Goal: Task Accomplishment & Management: Use online tool/utility

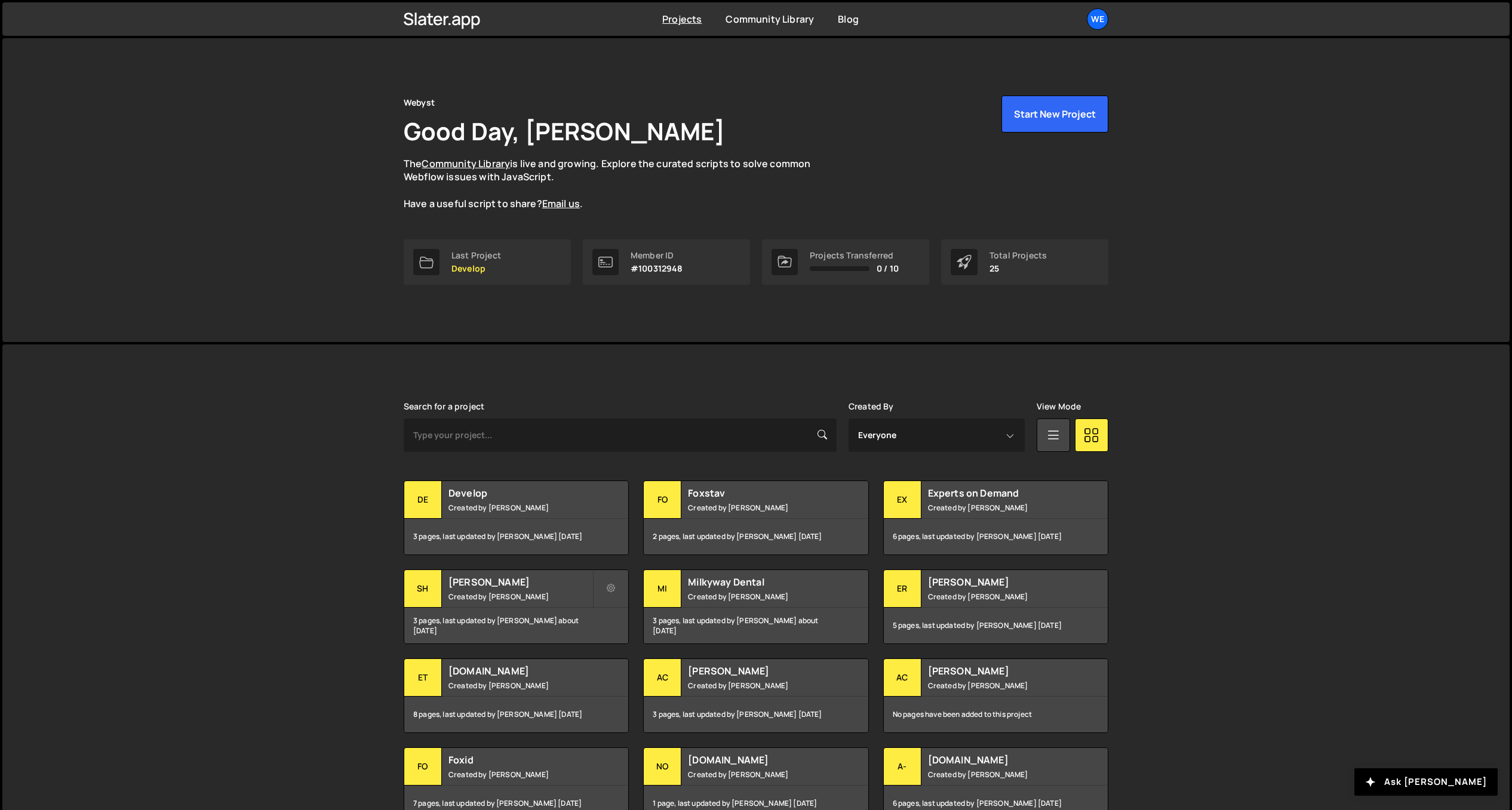
click at [328, 477] on div "[PERSON_NAME] is designed for desktop use. Please use a larger screen to access…" at bounding box center [756, 629] width 1508 height 571
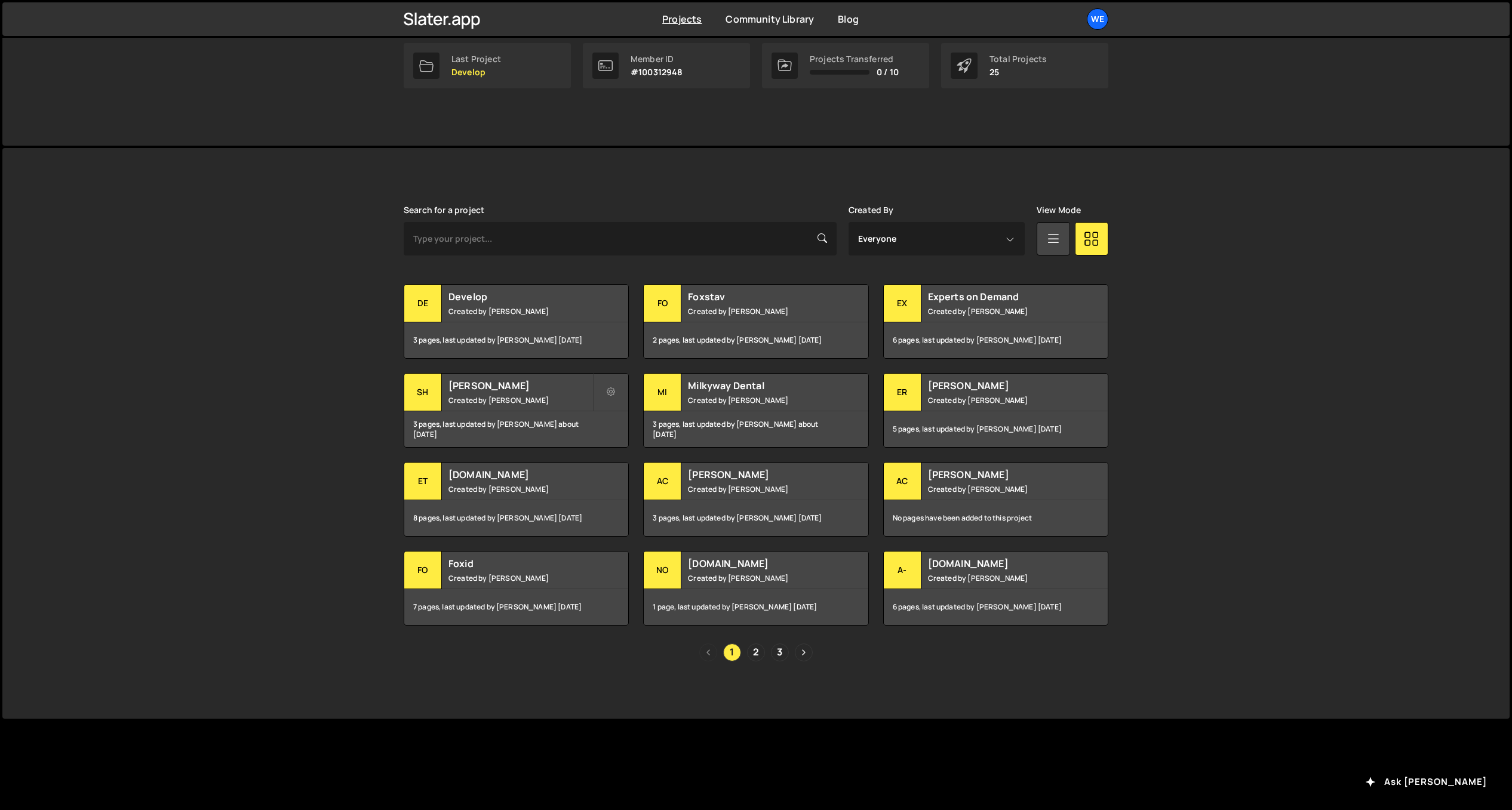
scroll to position [107, 0]
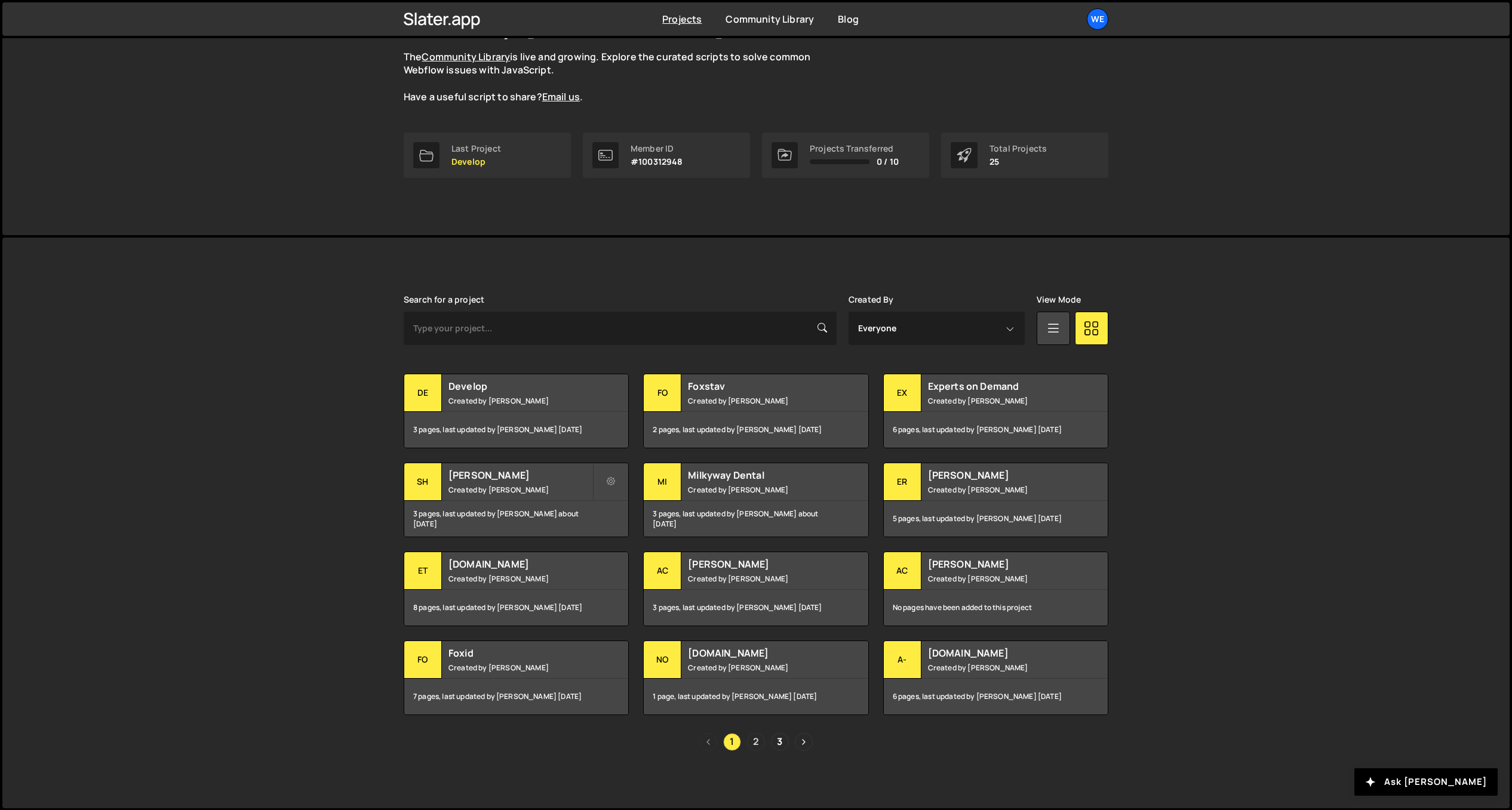
click at [752, 743] on link "2" at bounding box center [756, 742] width 18 height 18
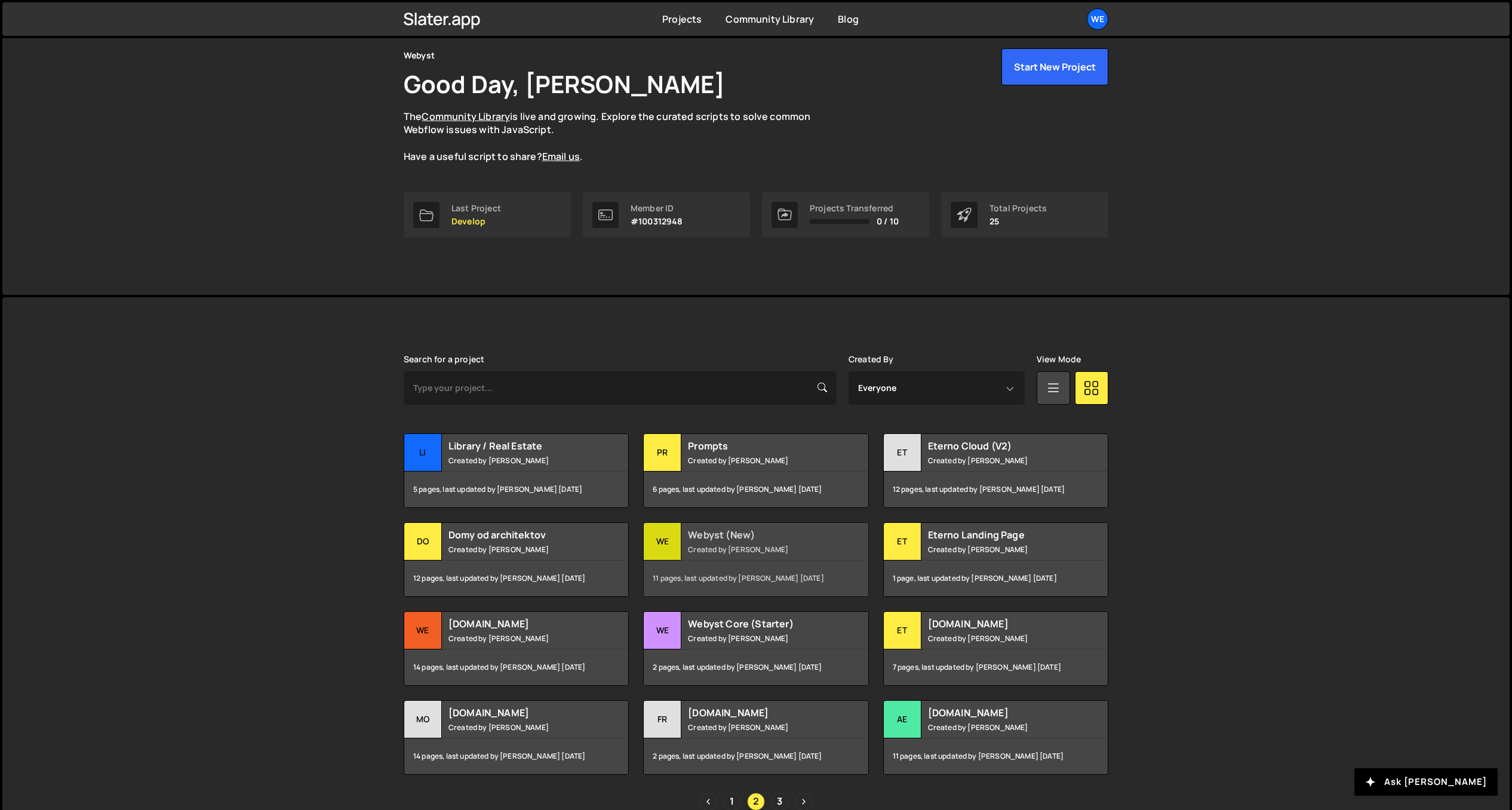
scroll to position [106, 0]
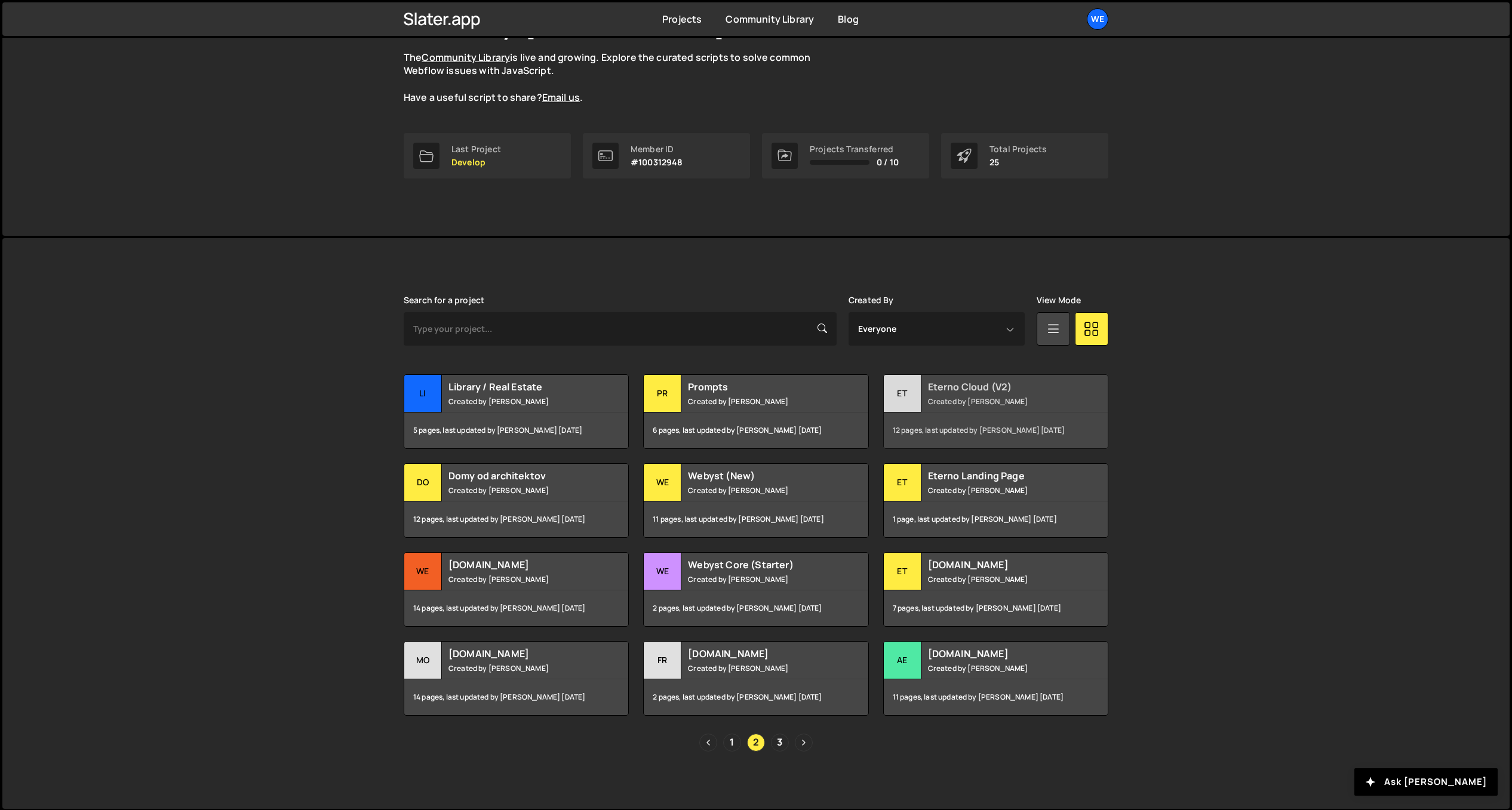
click at [1005, 402] on small "Created by David Stolarik" at bounding box center [999, 401] width 144 height 11
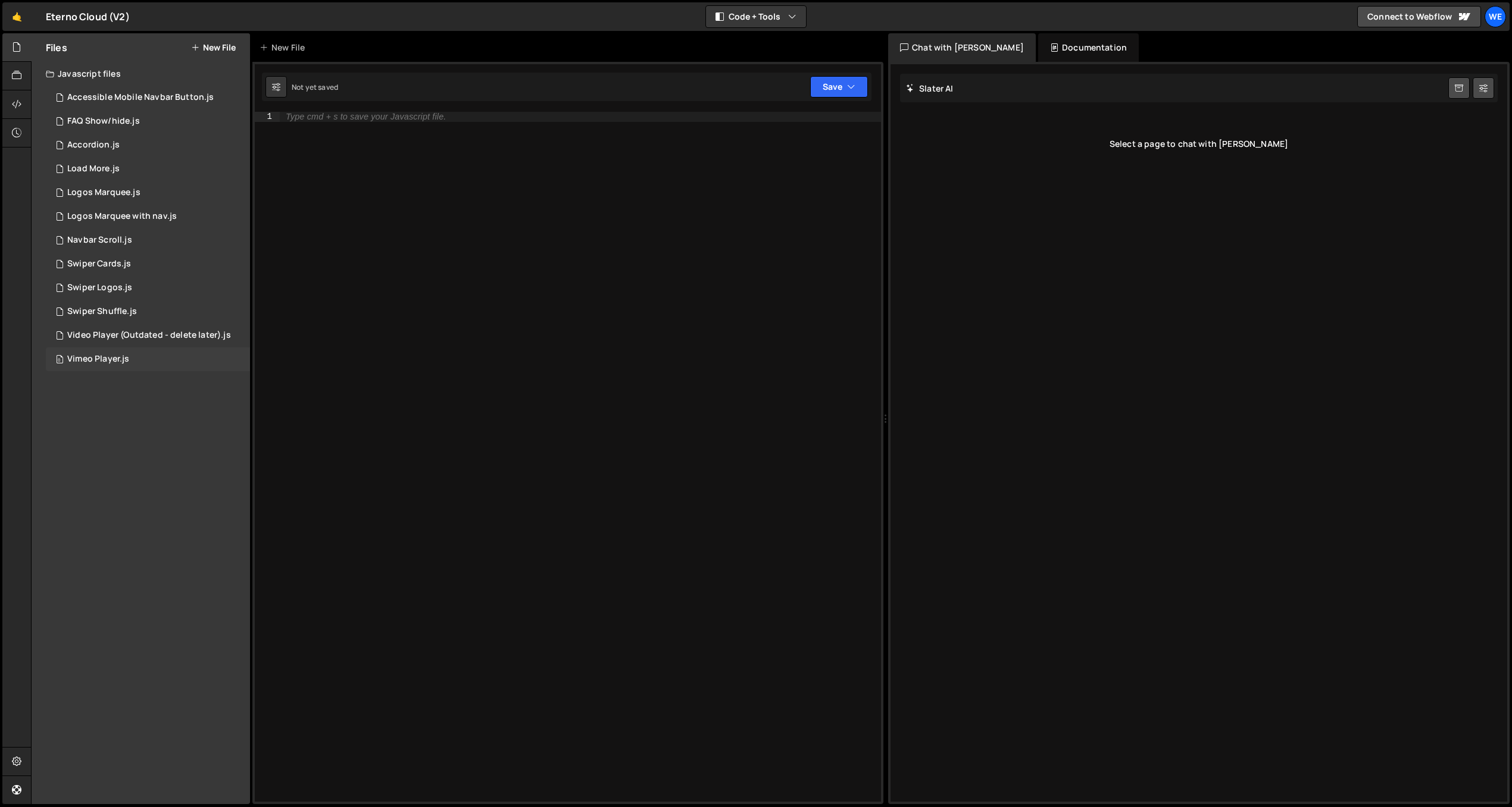
click at [128, 353] on div "0 Vimeo Player.js 0" at bounding box center [148, 359] width 204 height 24
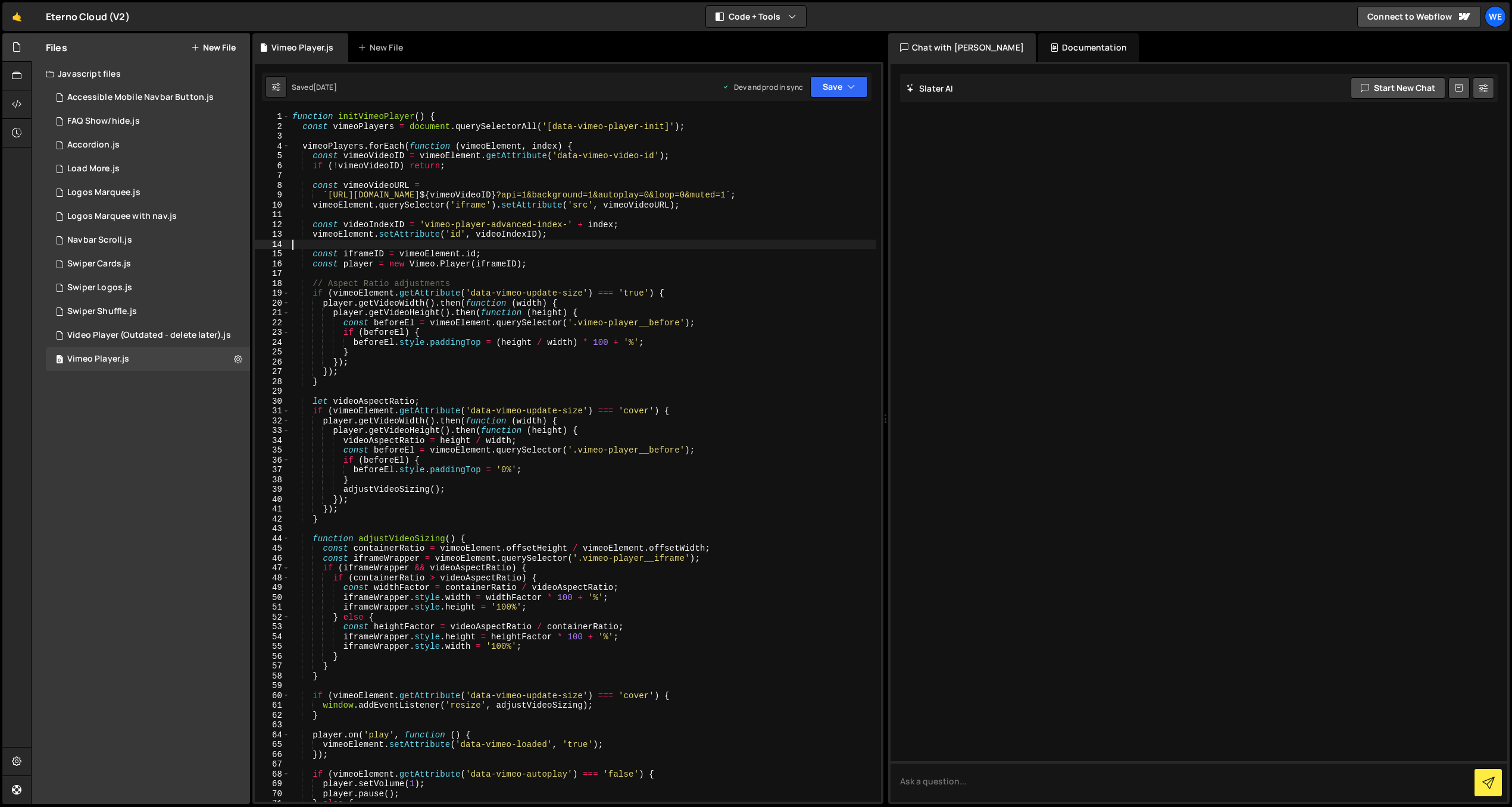
click at [407, 247] on div "function initVimeoPlayer ( ) { const vimeoPlayers = document . querySelectorAll…" at bounding box center [583, 466] width 586 height 709
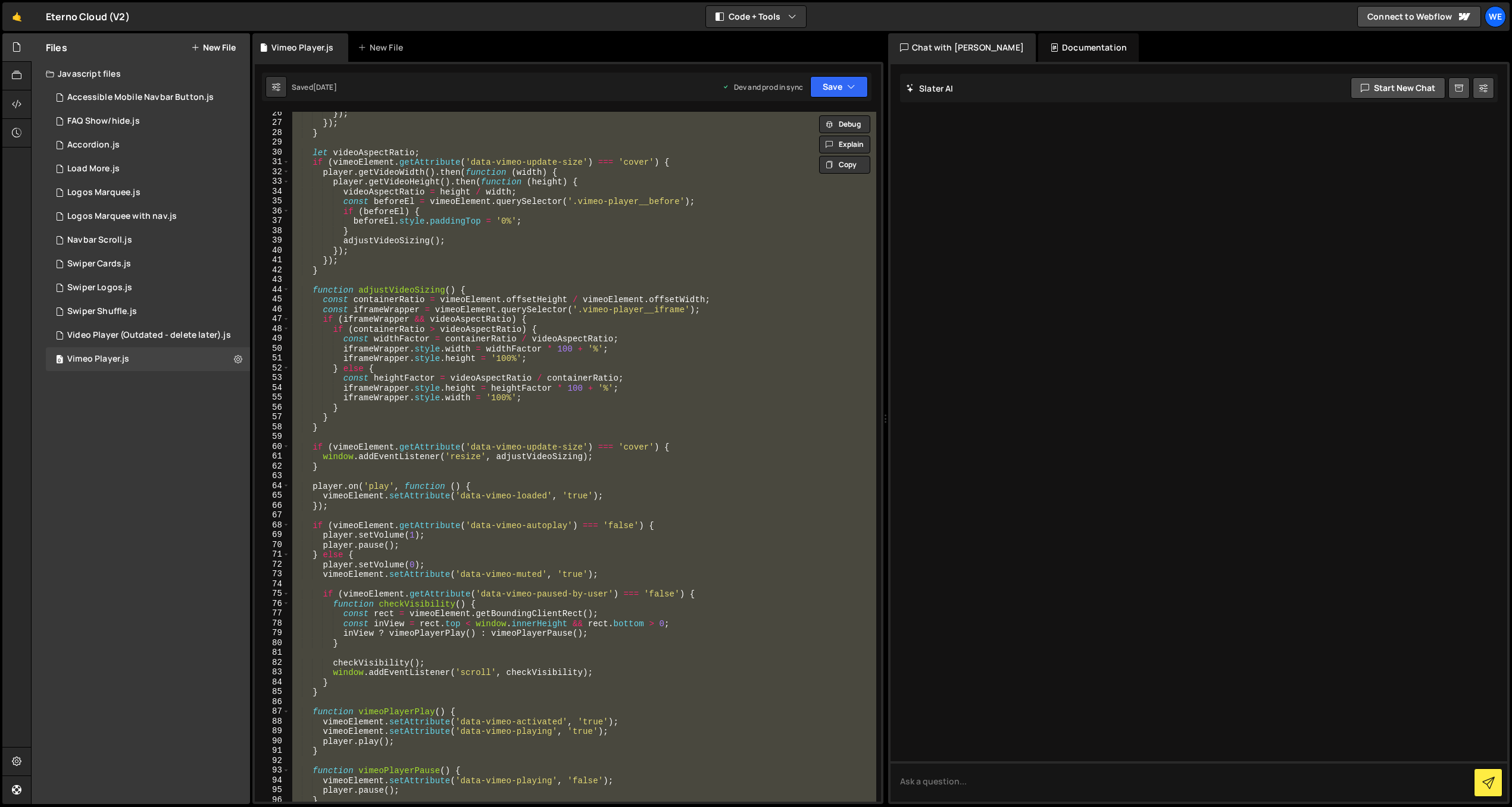
scroll to position [455, 0]
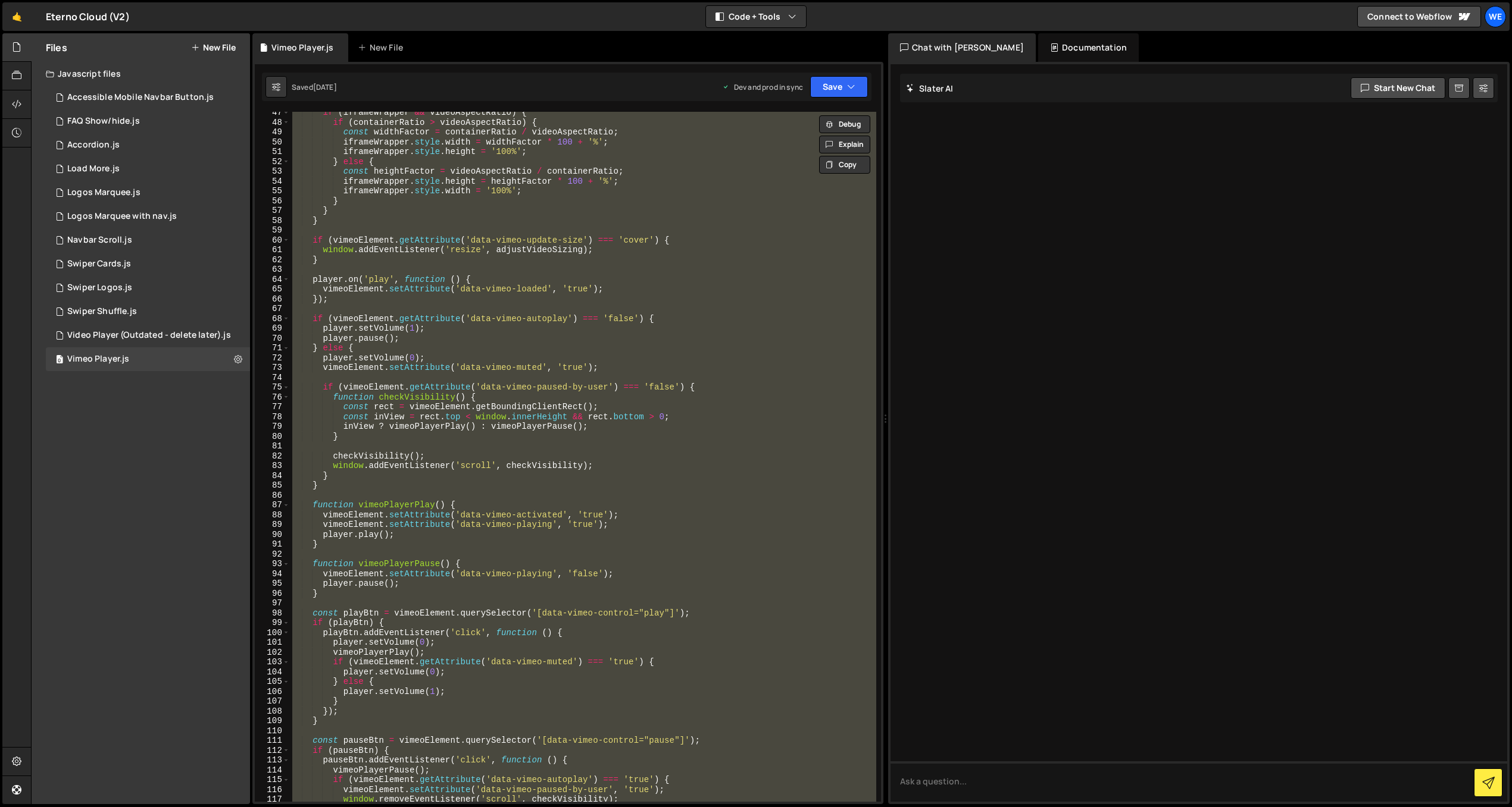
paste textarea "</script>"
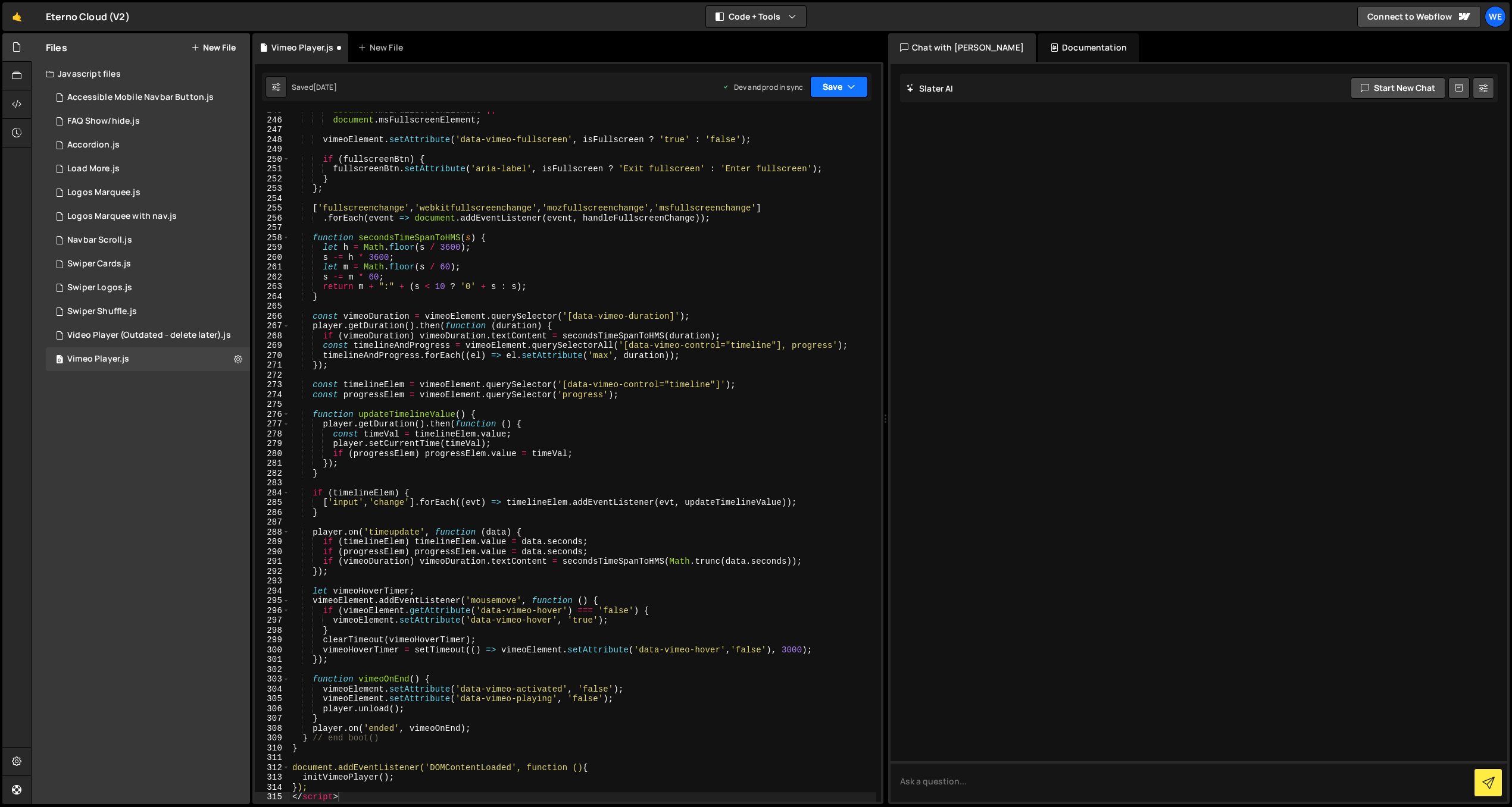
click at [850, 84] on icon "button" at bounding box center [851, 87] width 8 height 12
click at [816, 156] on div "Save to Production S" at bounding box center [799, 155] width 124 height 12
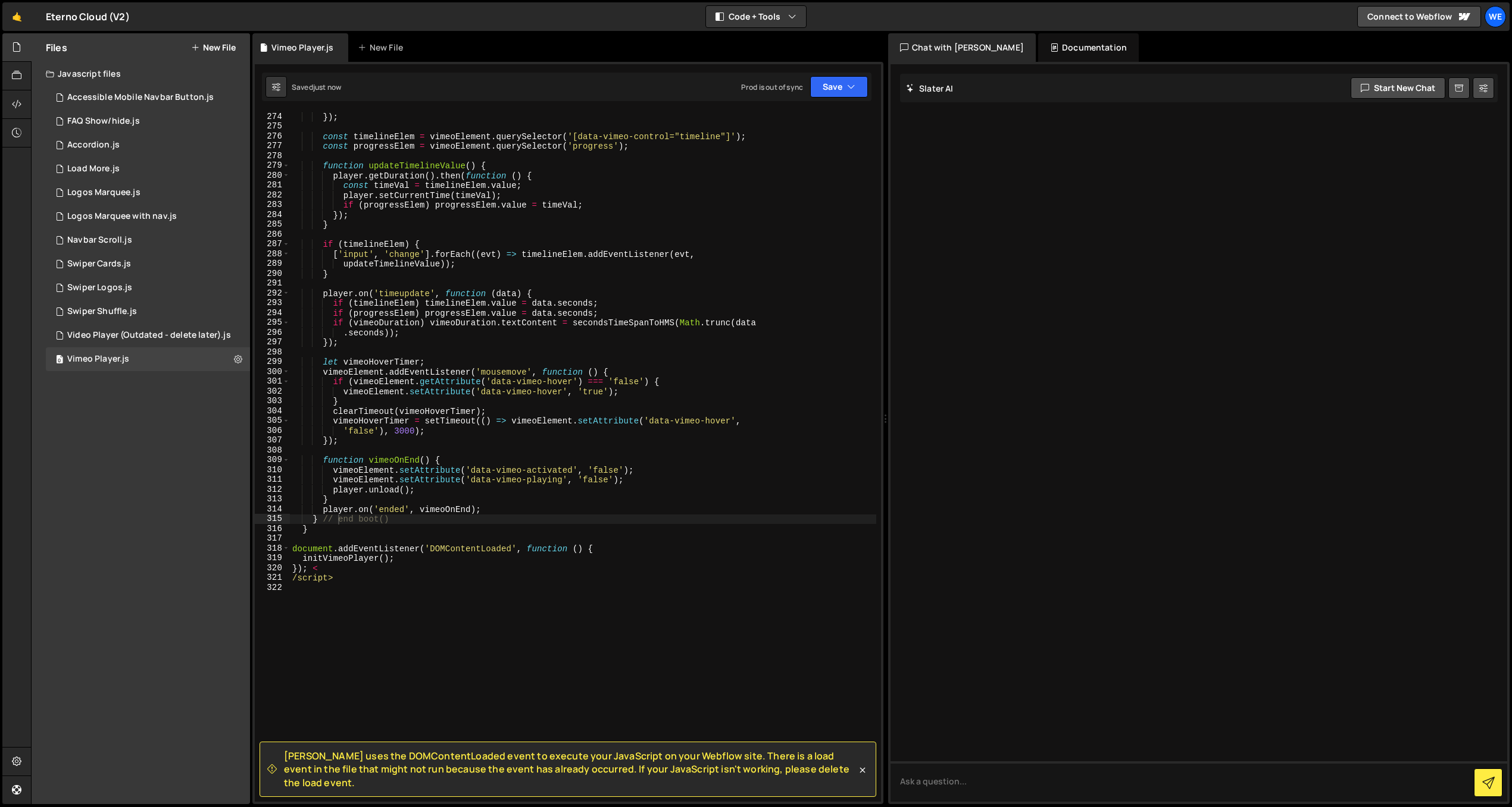
scroll to position [2679, 0]
click at [848, 91] on icon "button" at bounding box center [851, 87] width 8 height 12
click at [781, 164] on div "2 months ago" at bounding box center [769, 168] width 23 height 11
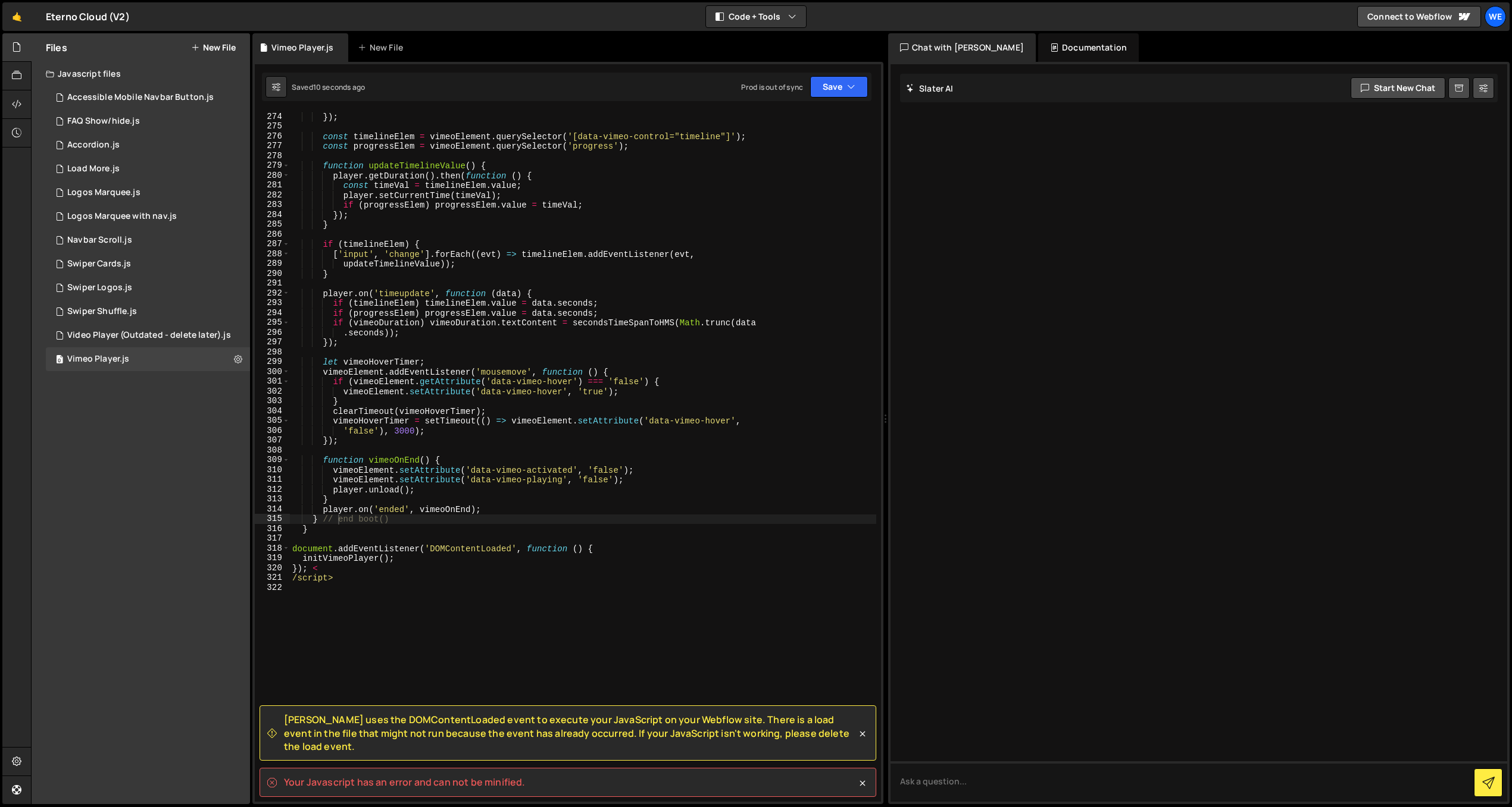
type textarea "/script>"
drag, startPoint x: 370, startPoint y: 578, endPoint x: 284, endPoint y: 582, distance: 86.1
click at [284, 582] on div "/script> 274 275 276 277 278 279 280 281 282 283 284 285 286 287 288 289 290 29…" at bounding box center [568, 456] width 626 height 690
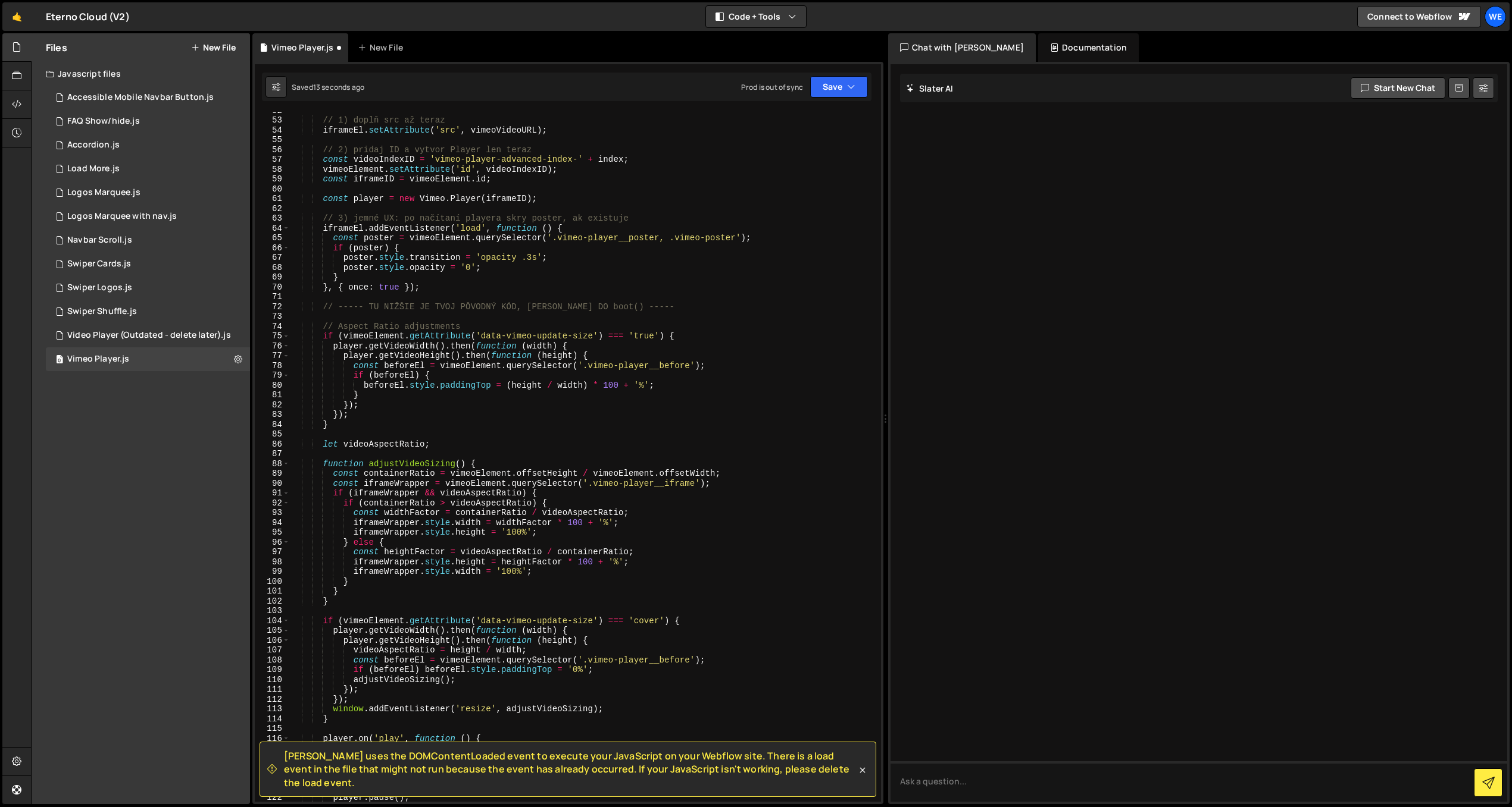
scroll to position [0, 0]
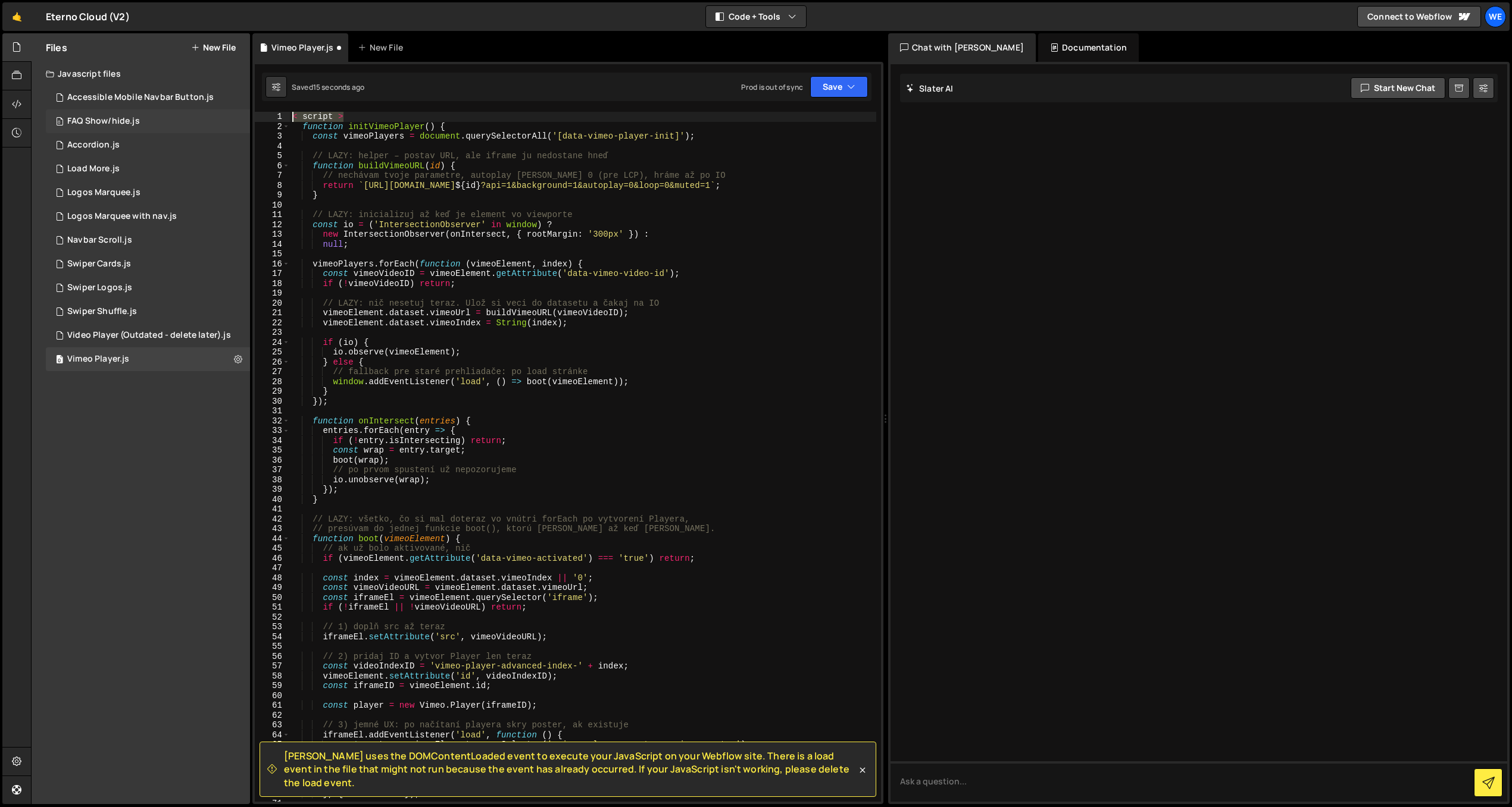
drag, startPoint x: 354, startPoint y: 112, endPoint x: 237, endPoint y: 112, distance: 117.0
click at [237, 112] on div "Files New File Javascript files 0 Accessible Mobile Navbar Button.js 0 0 FAQ Sh…" at bounding box center [771, 419] width 1480 height 772
type textarea "< script >"
click at [836, 82] on button "Save" at bounding box center [839, 87] width 58 height 21
click at [811, 158] on div "Save to Production S" at bounding box center [799, 155] width 124 height 12
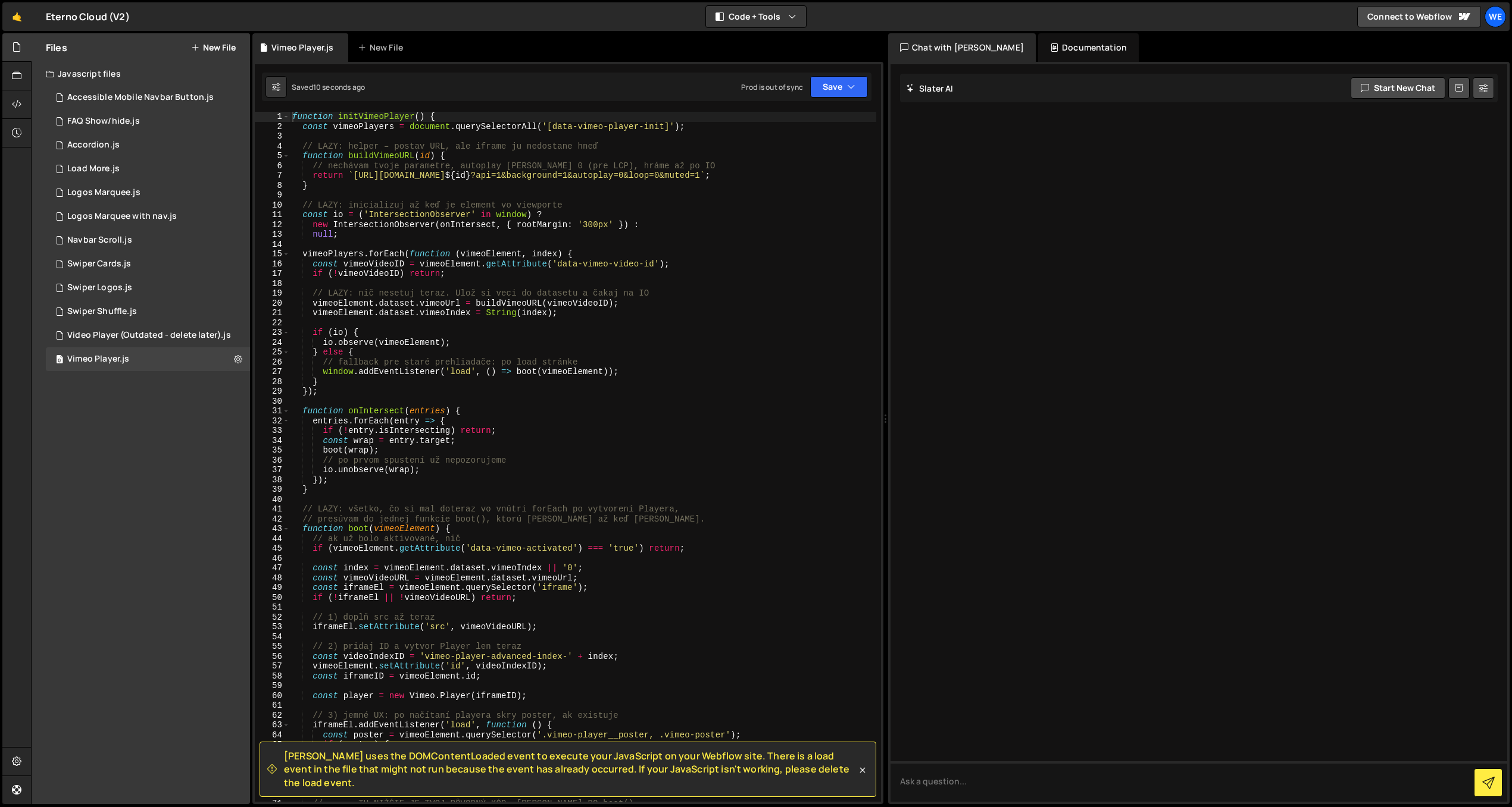
click at [374, 149] on div "function initVimeoPlayer ( ) { const vimeoPlayers = document . querySelectorAll…" at bounding box center [583, 466] width 586 height 709
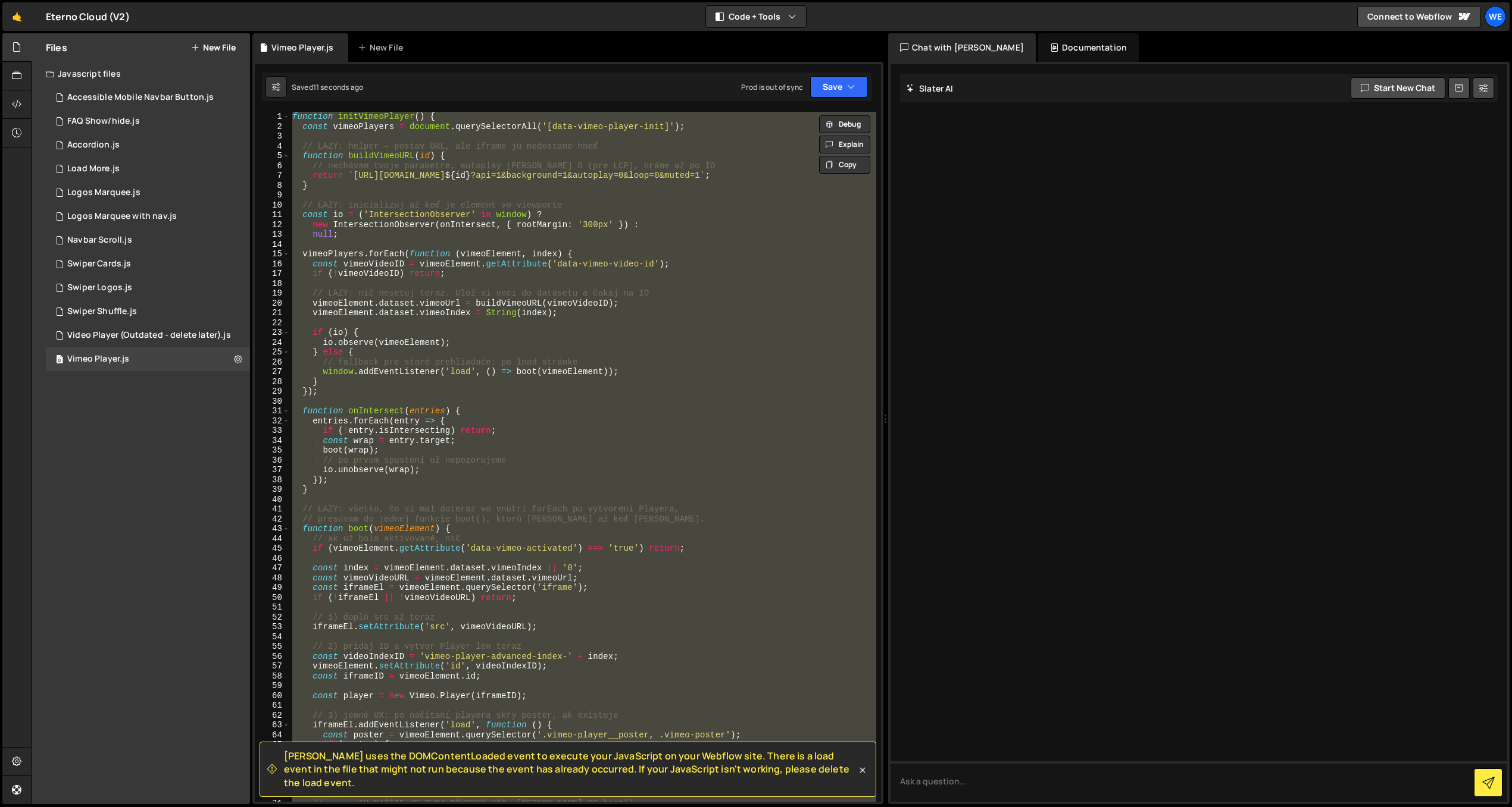
paste textarea
type textarea "});"
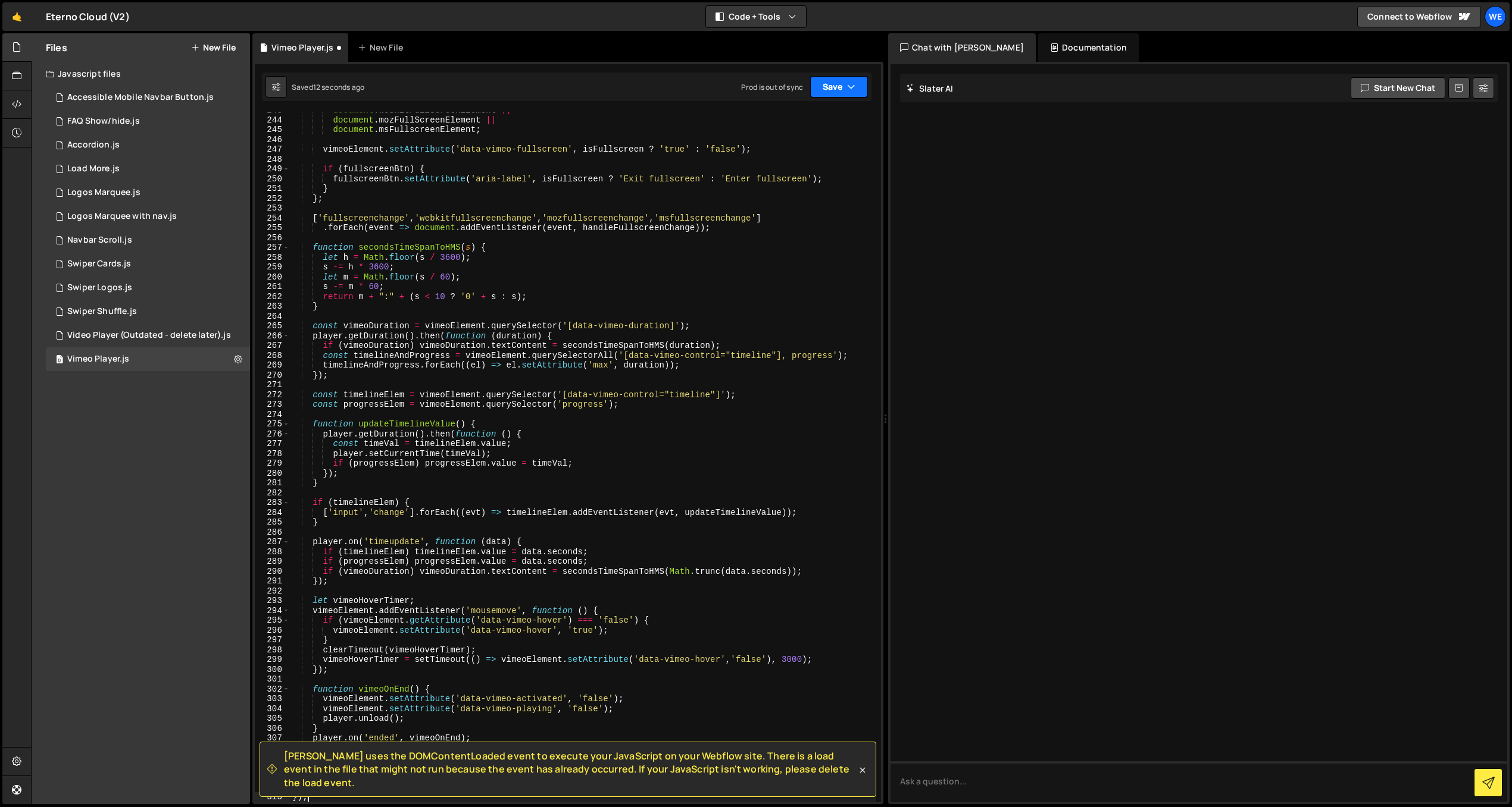
click at [857, 93] on button "Save" at bounding box center [839, 87] width 58 height 21
click at [825, 154] on div "Save to Production S" at bounding box center [799, 155] width 124 height 12
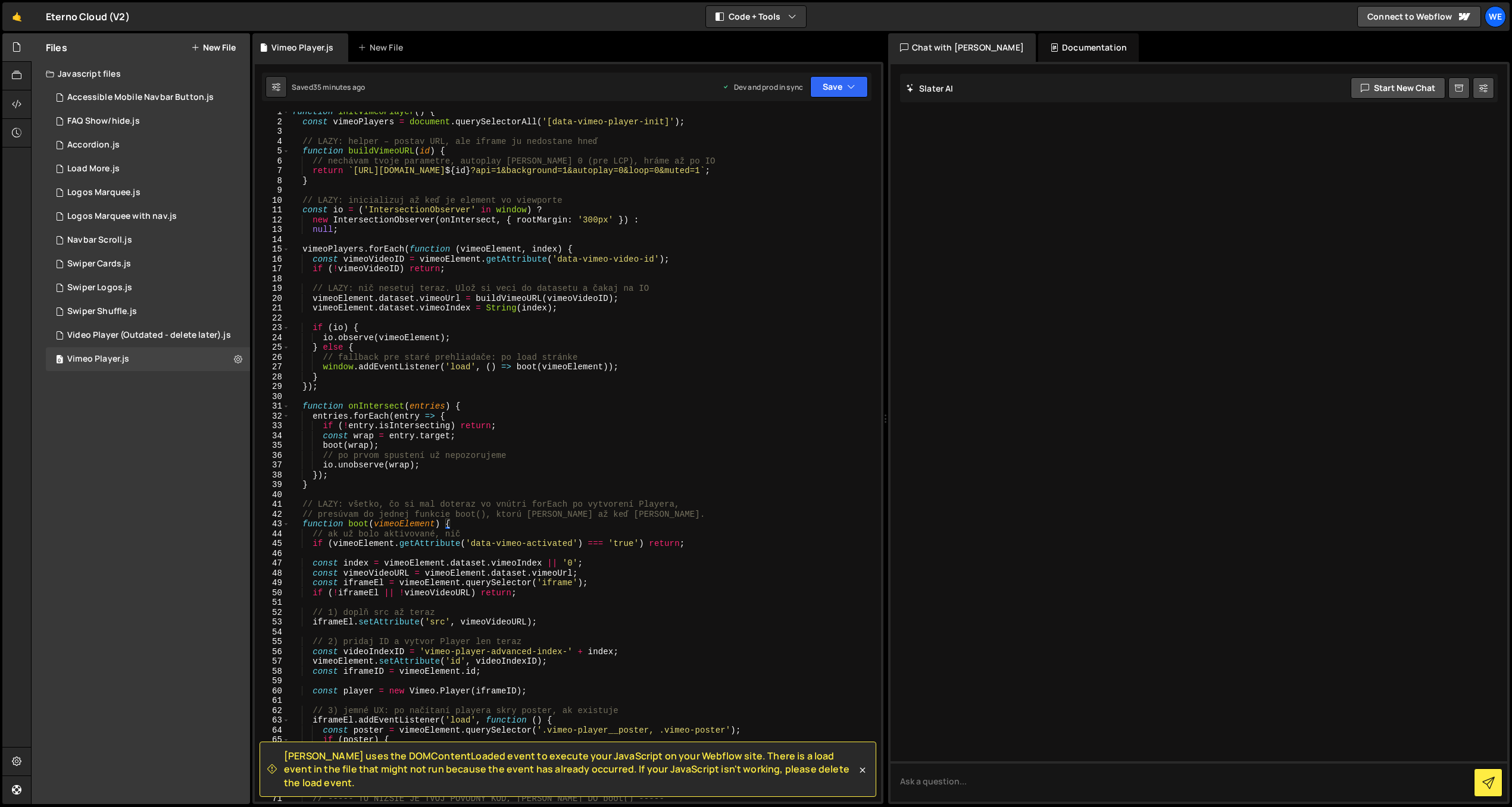
scroll to position [108, 0]
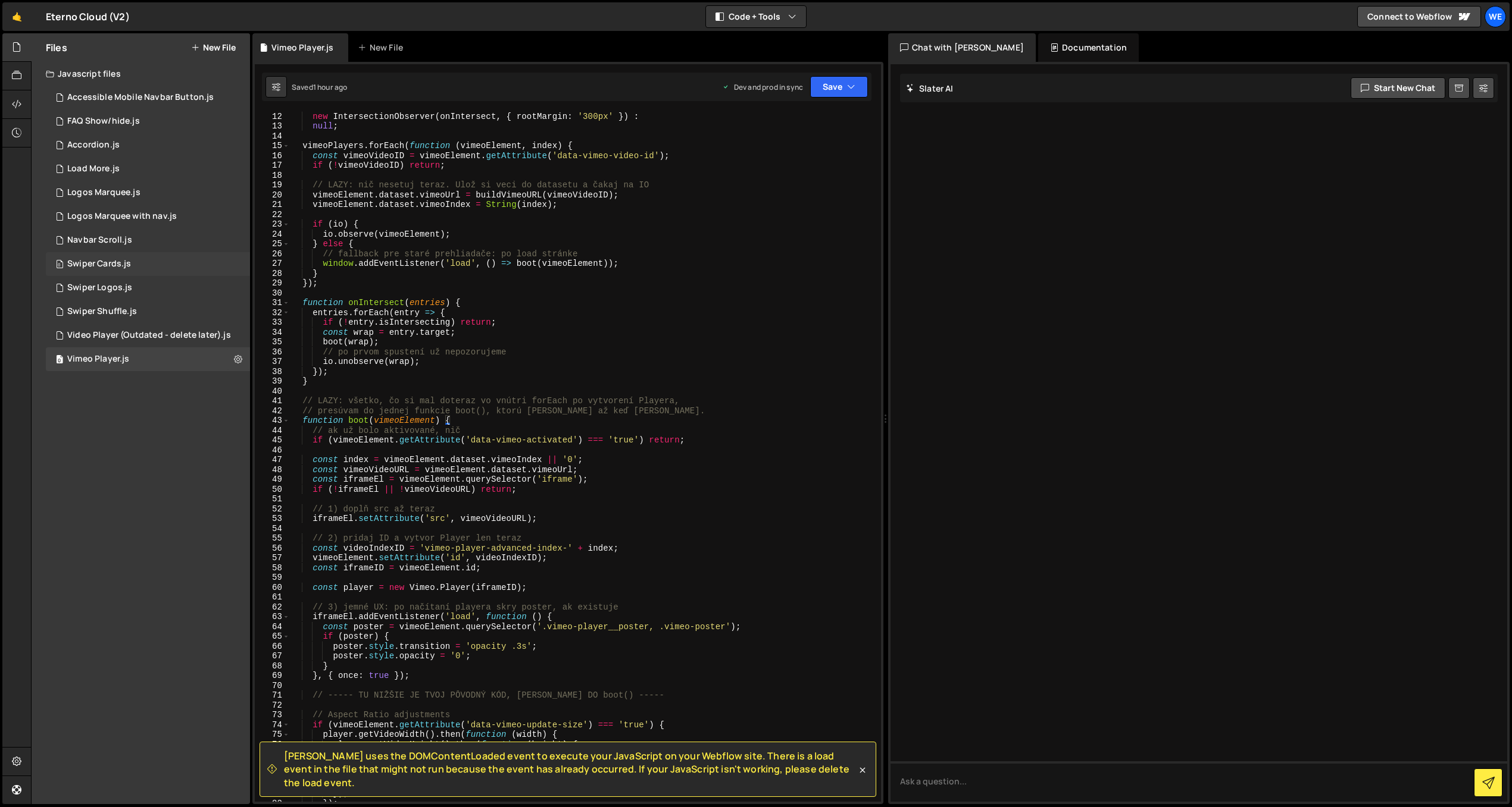
click at [156, 264] on div "0 Swiper Cards.js 0" at bounding box center [148, 264] width 204 height 24
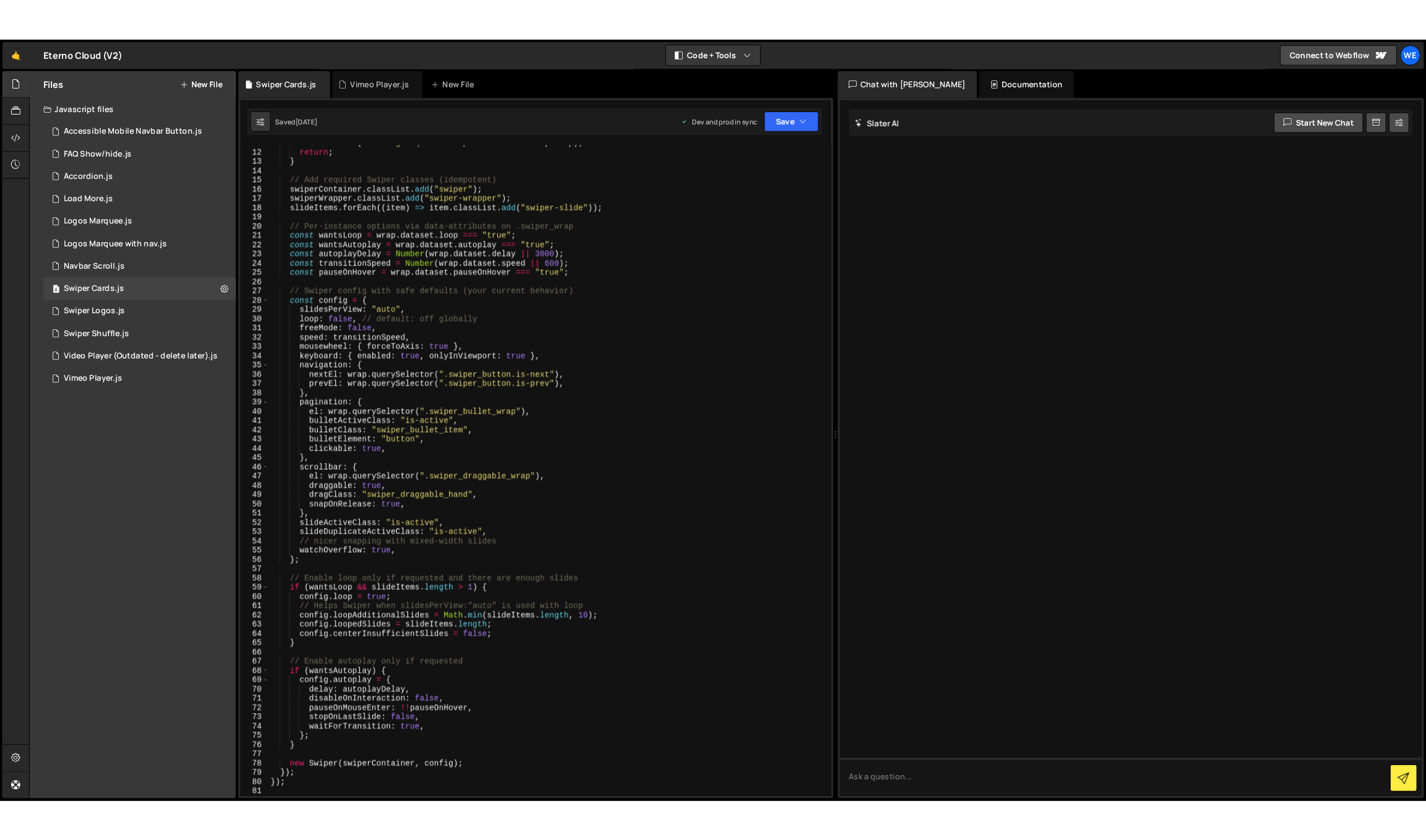
scroll to position [178, 0]
